Goal: Task Accomplishment & Management: Manage account settings

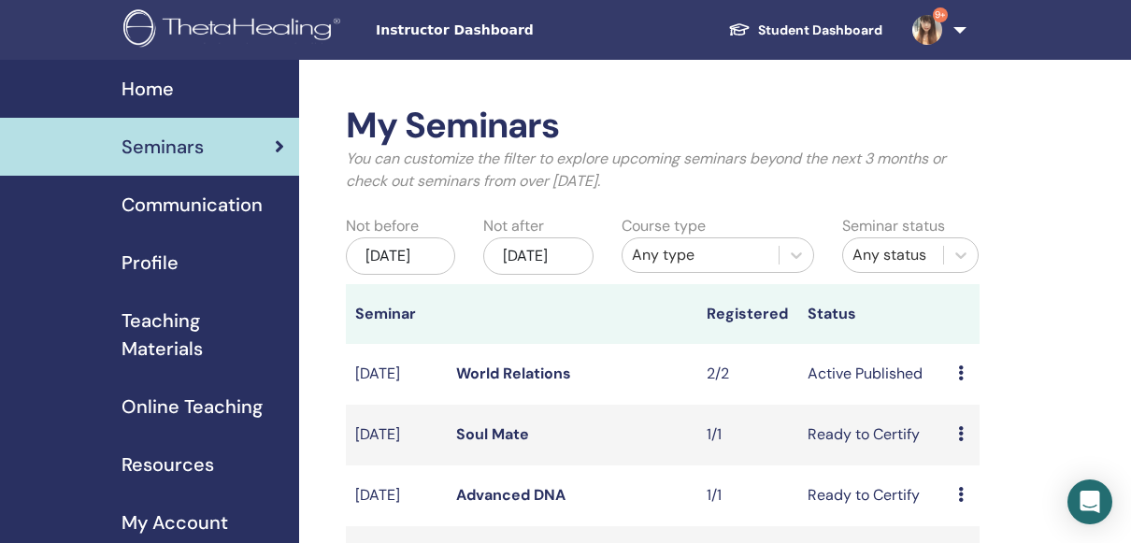
click at [960, 380] on icon at bounding box center [961, 372] width 6 height 15
click at [978, 465] on link "Attendees" at bounding box center [977, 468] width 71 height 20
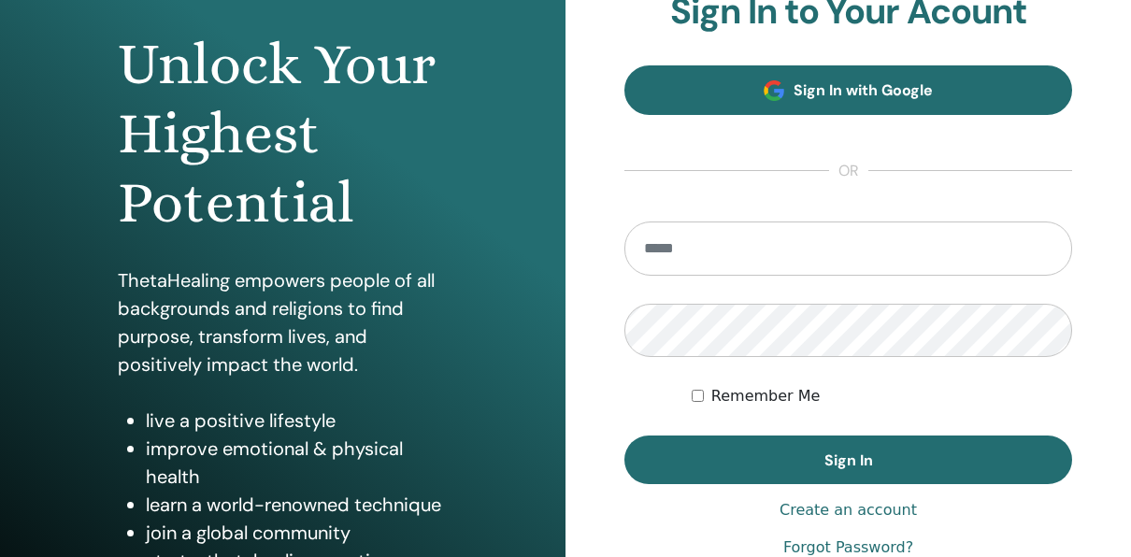
scroll to position [280, 0]
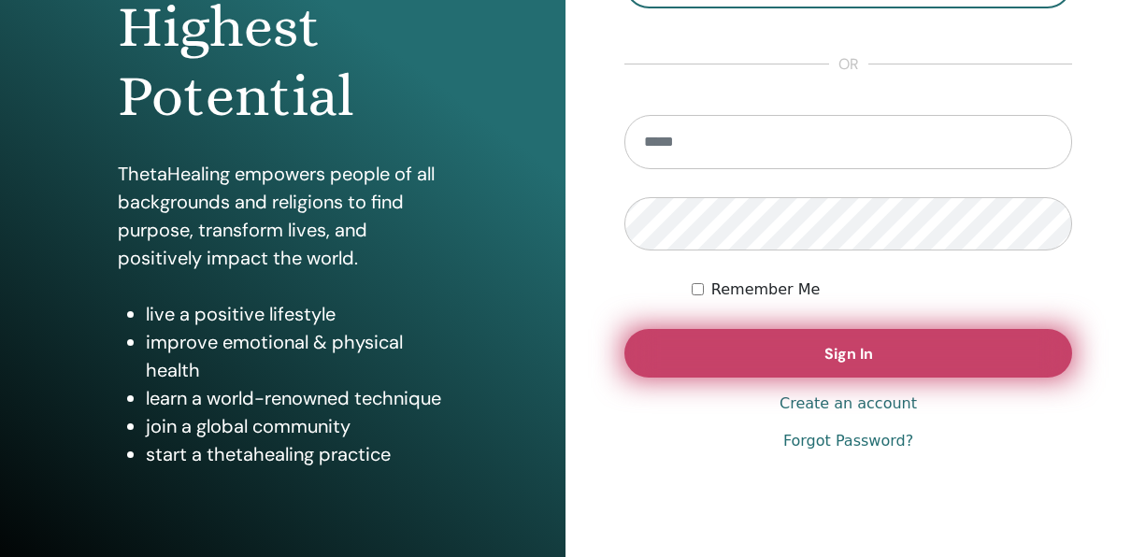
type input "**********"
click at [903, 335] on button "Sign In" at bounding box center [848, 353] width 448 height 49
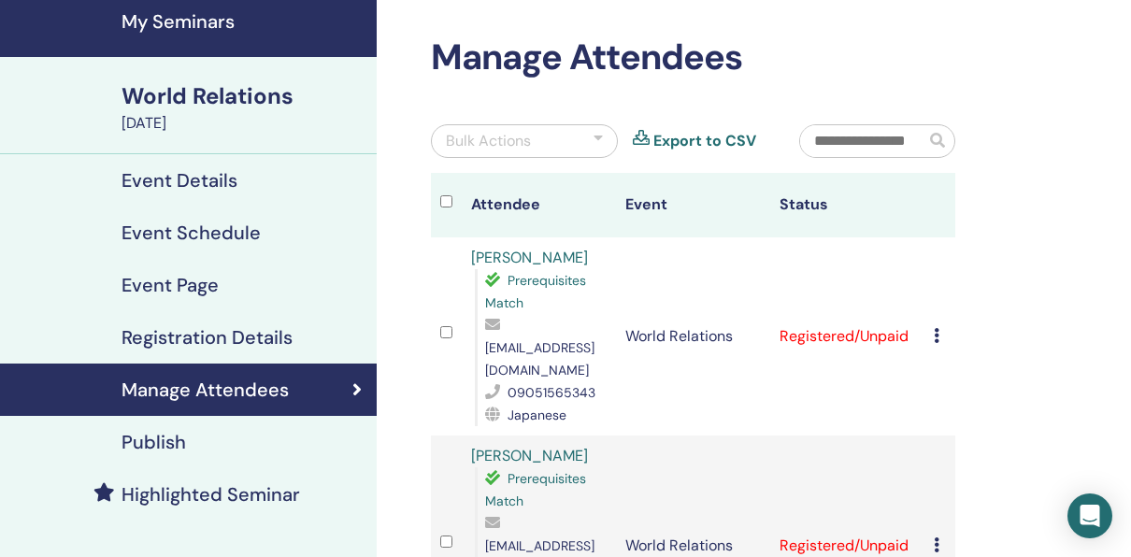
scroll to position [187, 0]
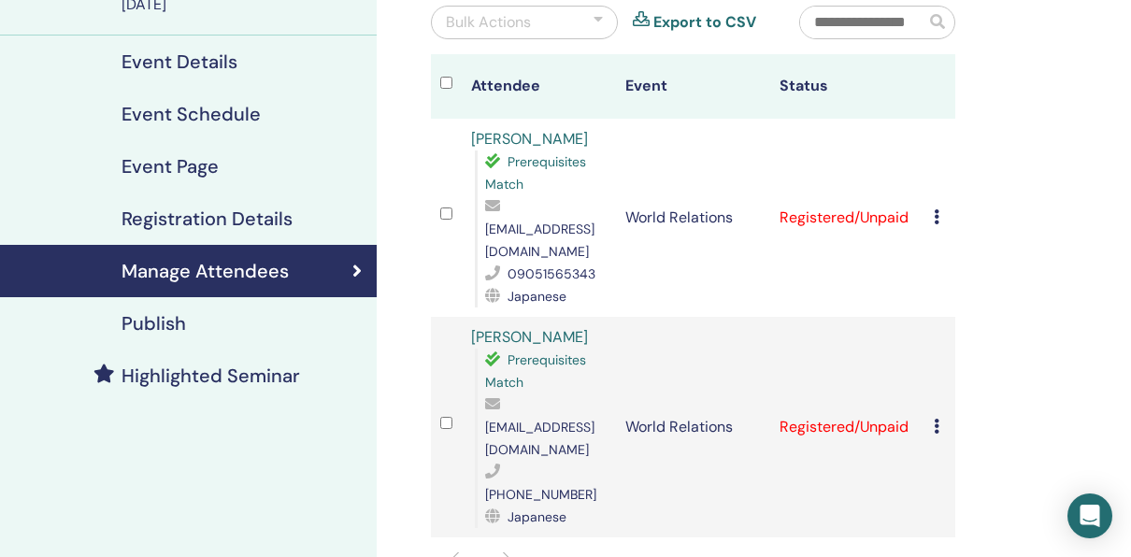
click at [444, 204] on div at bounding box center [446, 217] width 12 height 27
click at [939, 206] on div "Cancel Registration Do not auto-certify Mark as Paid Mark as Unpaid Mark as Abs…" at bounding box center [939, 217] width 12 height 22
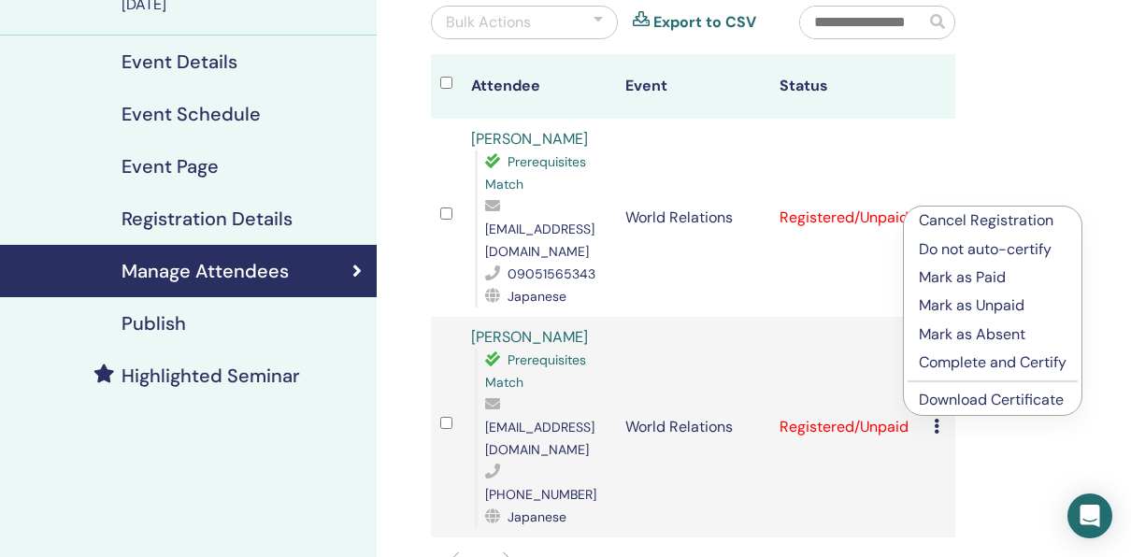
click at [960, 359] on p "Complete and Certify" at bounding box center [992, 362] width 148 height 22
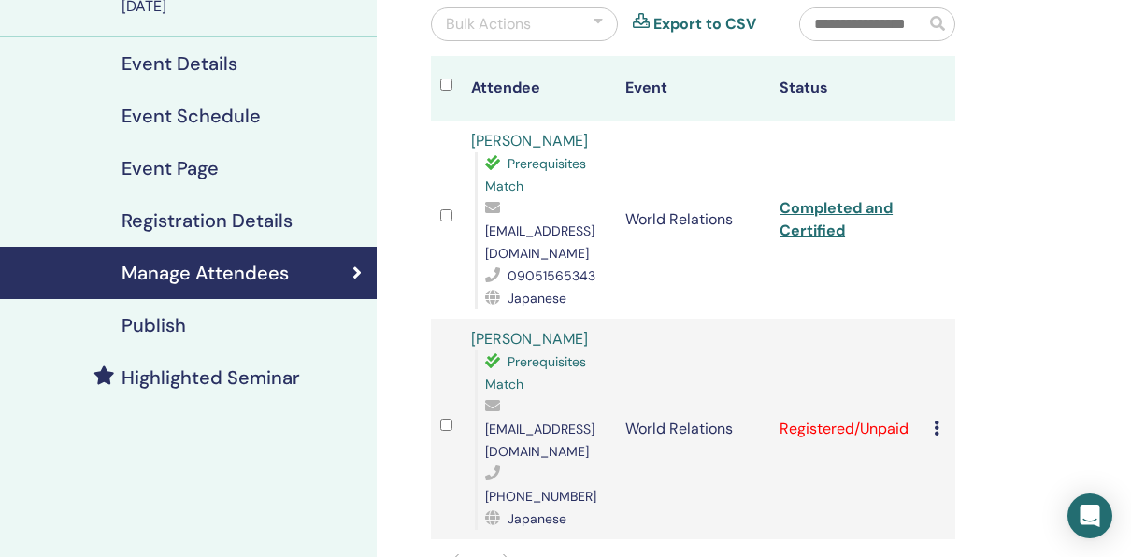
scroll to position [187, 0]
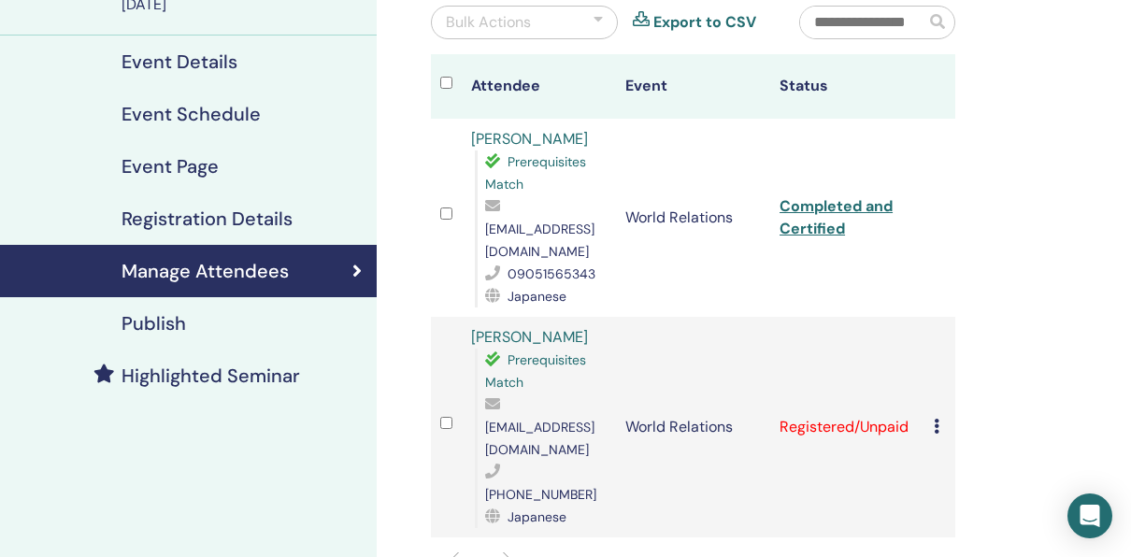
click at [932, 391] on td "Cancel Registration Do not auto-certify Mark as Paid Mark as Unpaid Mark as Abs…" at bounding box center [939, 427] width 31 height 220
click at [935, 419] on icon at bounding box center [936, 426] width 6 height 15
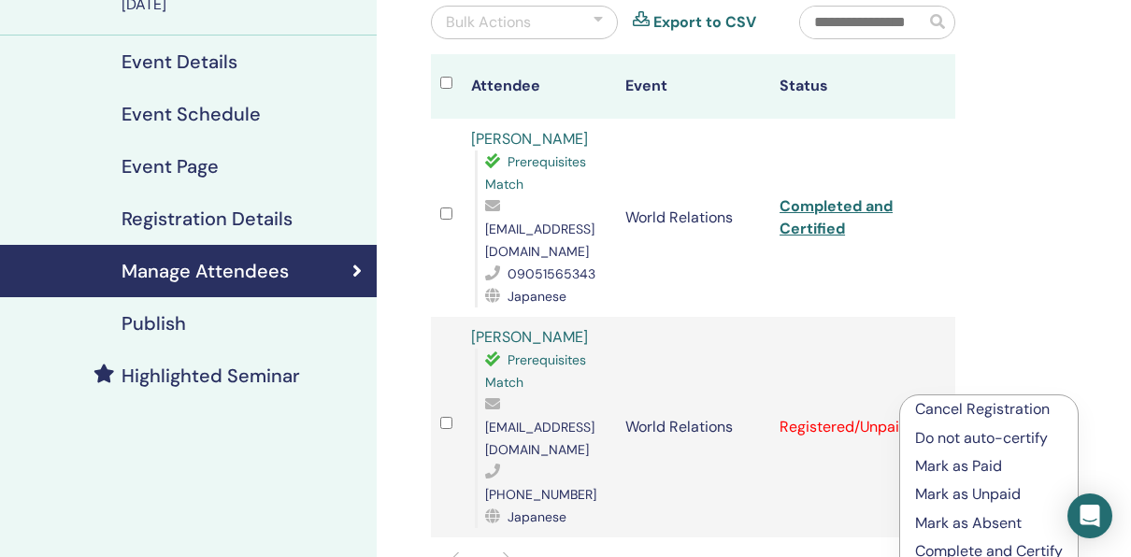
click at [941, 544] on p "Complete and Certify" at bounding box center [989, 551] width 148 height 22
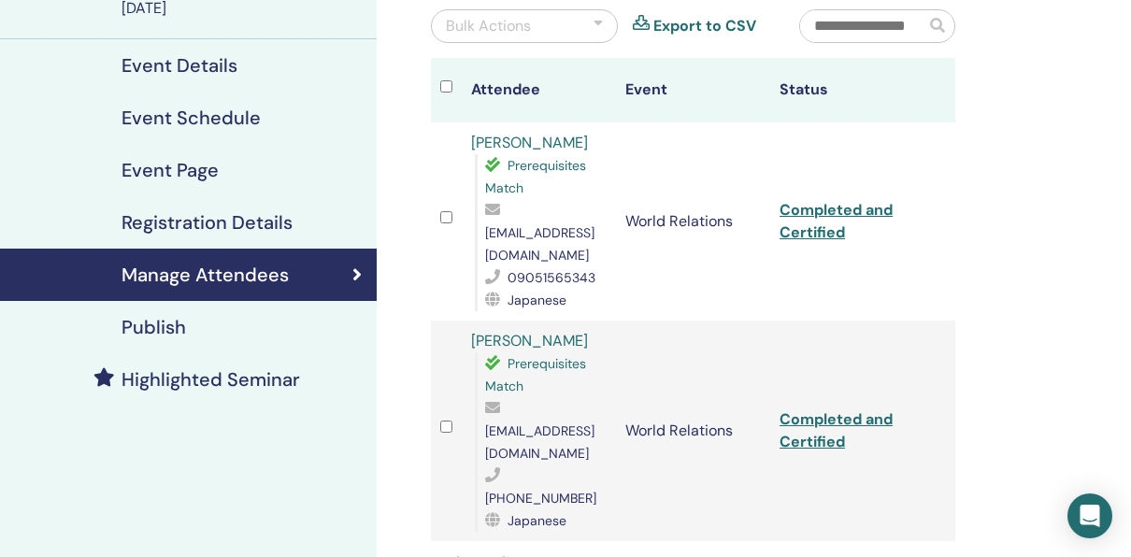
scroll to position [187, 0]
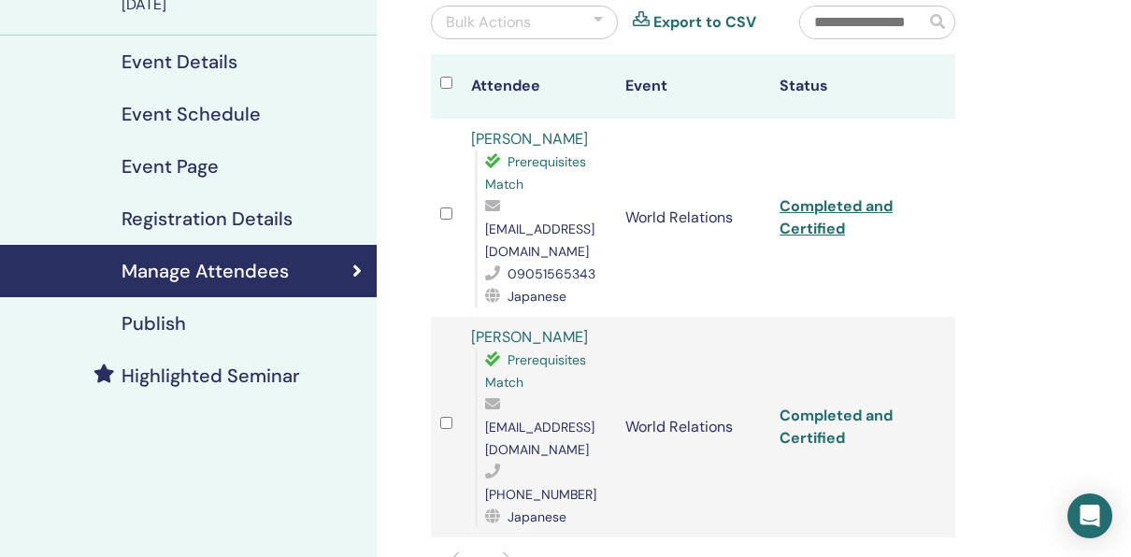
click at [835, 405] on link "Completed and Certified" at bounding box center [835, 426] width 113 height 42
